Goal: Check status

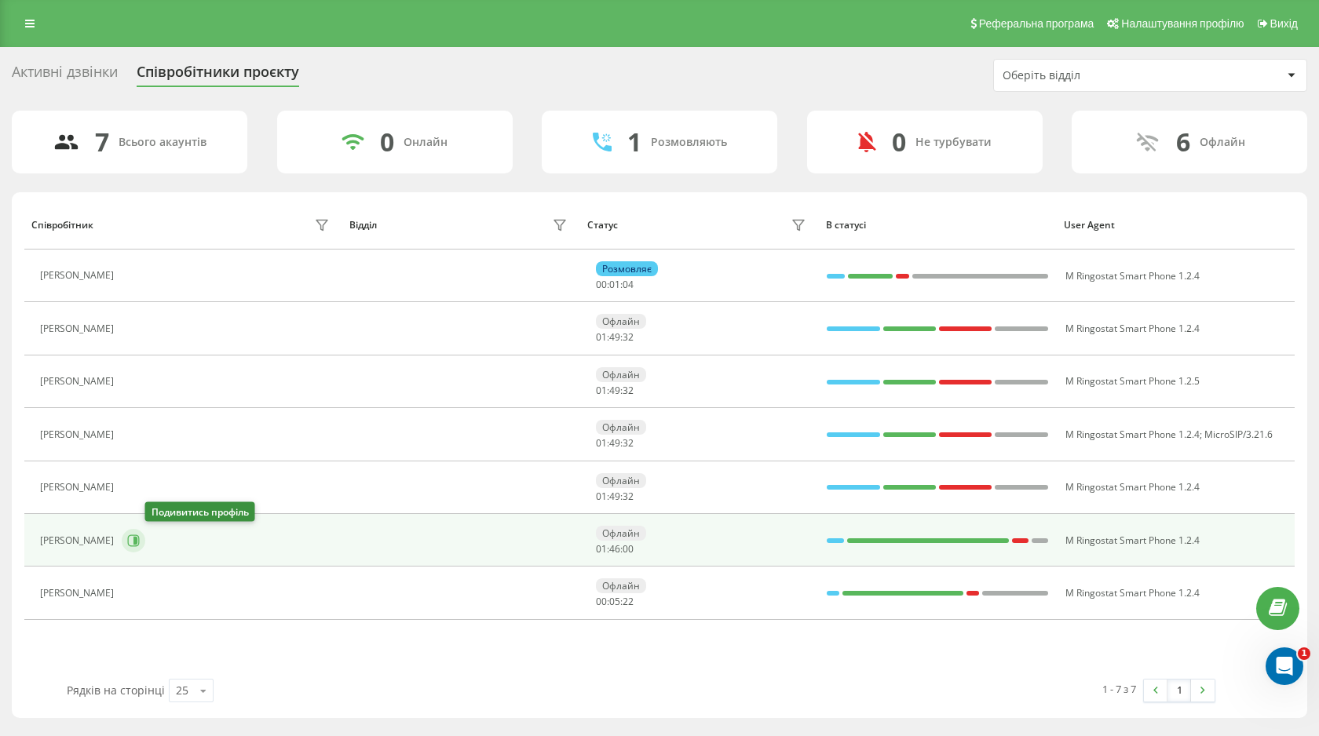
click at [140, 535] on icon at bounding box center [133, 541] width 13 height 13
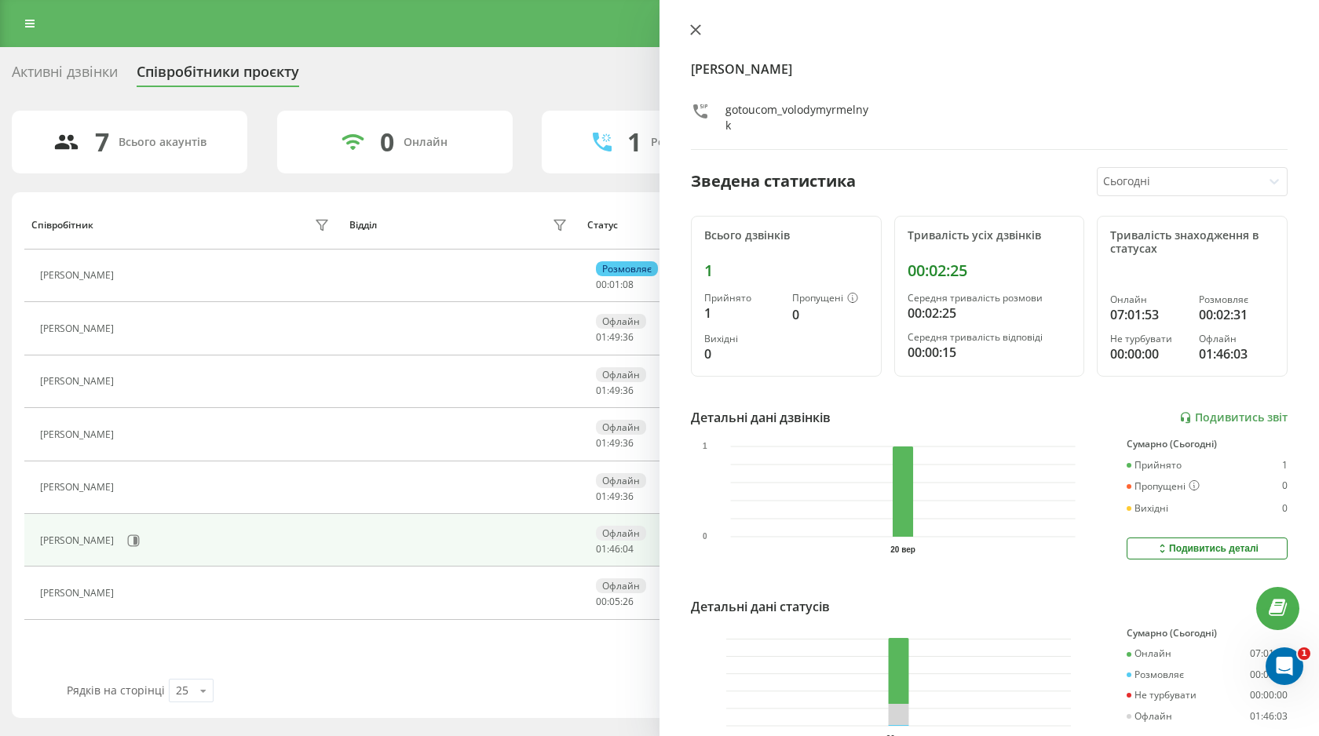
click at [693, 28] on icon at bounding box center [695, 29] width 9 height 9
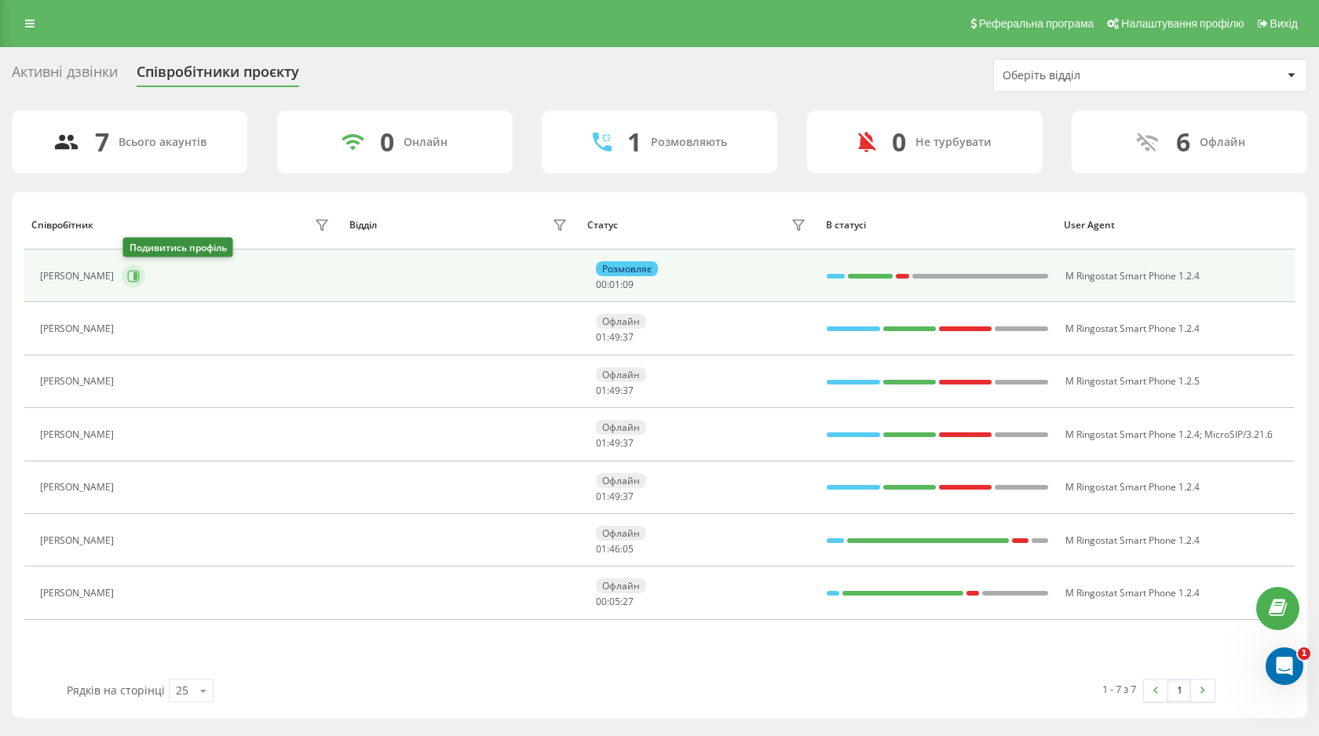
click at [128, 278] on icon at bounding box center [133, 276] width 13 height 13
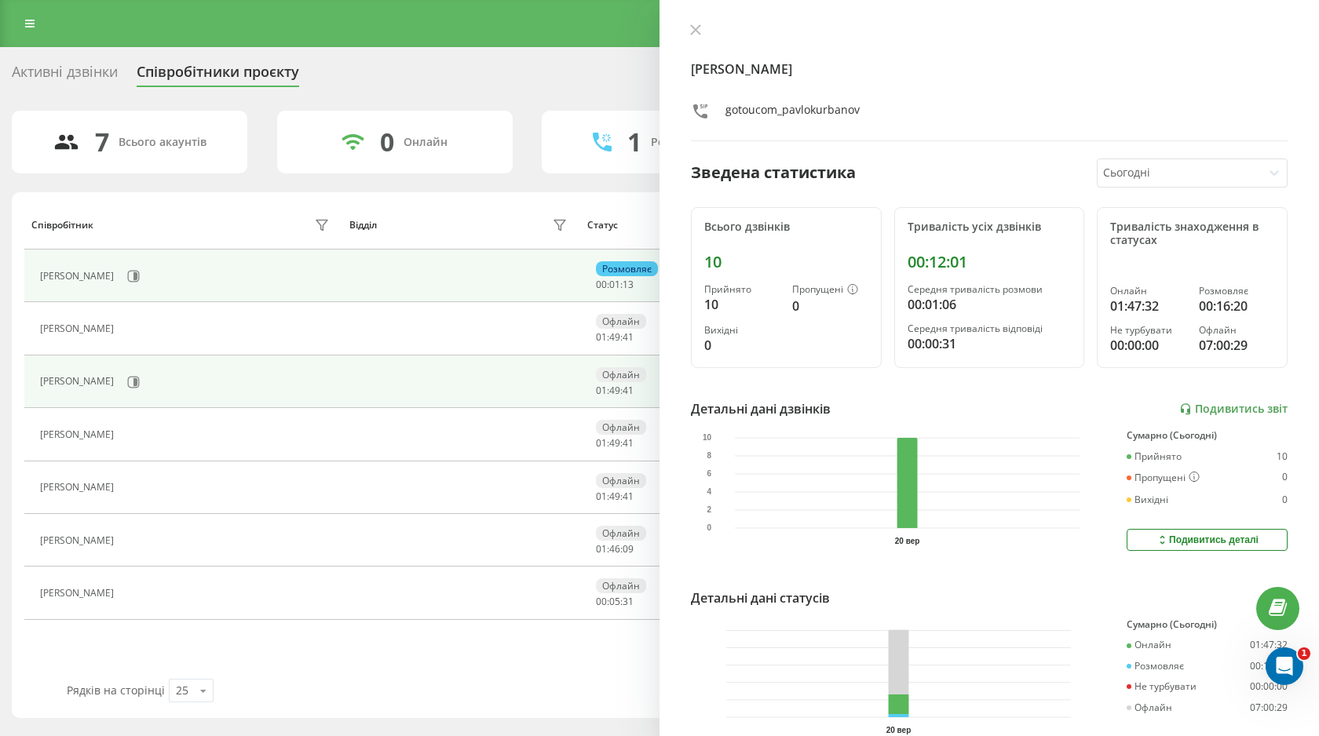
click at [621, 359] on td "Офлайн 01 : 49 : 41" at bounding box center [699, 382] width 238 height 53
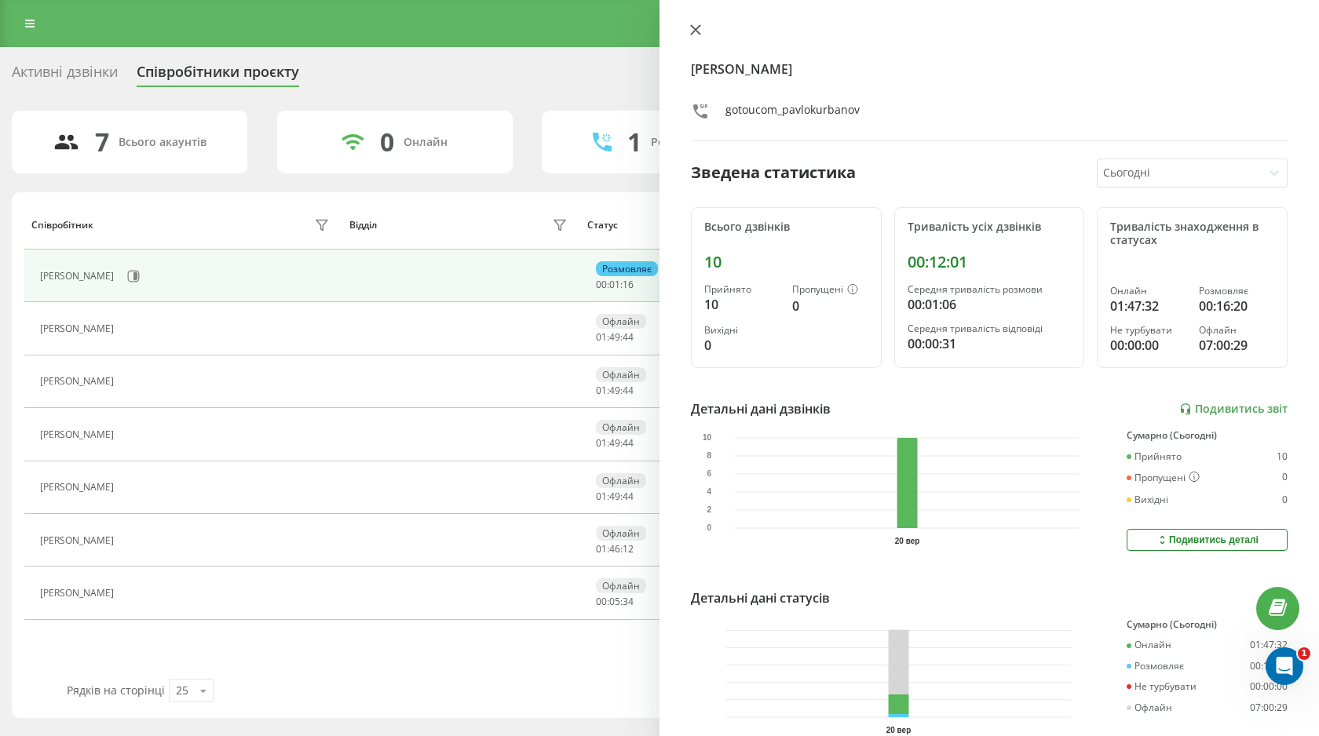
click at [697, 38] on button at bounding box center [695, 31] width 20 height 15
